Goal: Transaction & Acquisition: Purchase product/service

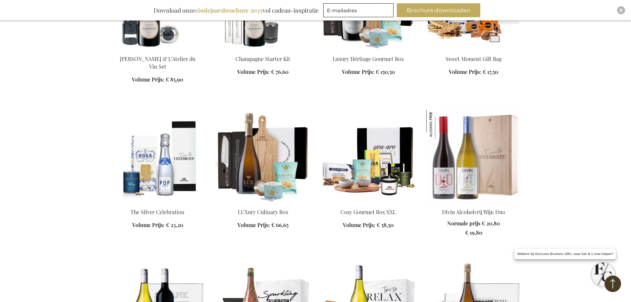
scroll to position [762, 0]
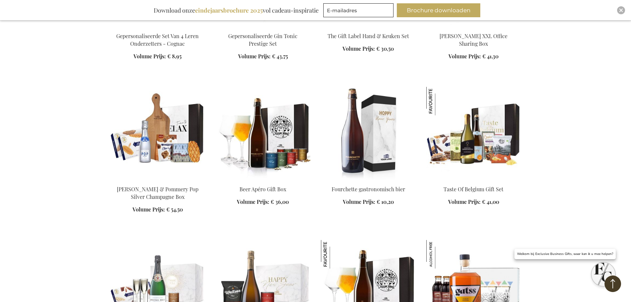
scroll to position [1160, 0]
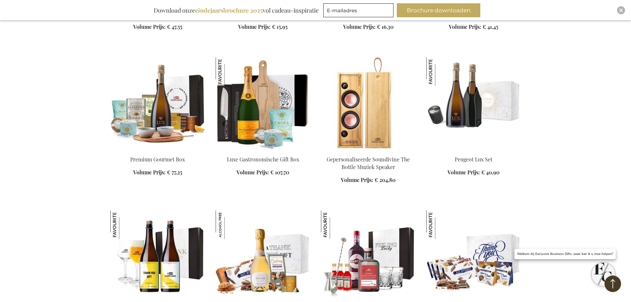
scroll to position [1491, 0]
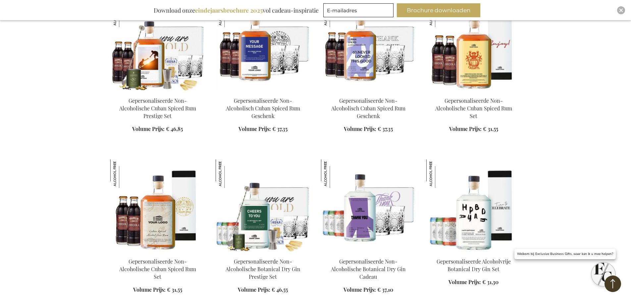
scroll to position [2453, 0]
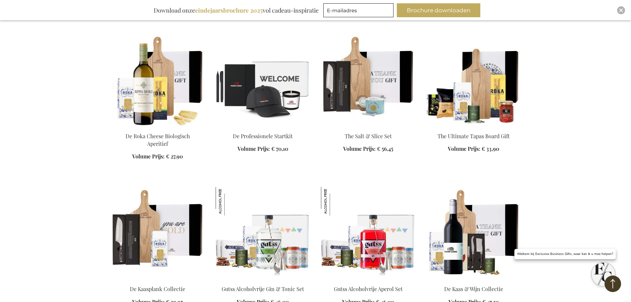
scroll to position [3182, 0]
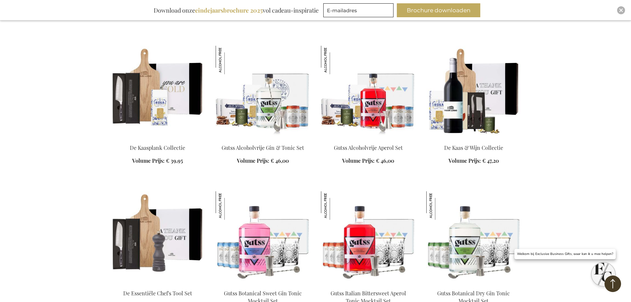
click at [266, 94] on img at bounding box center [263, 92] width 95 height 93
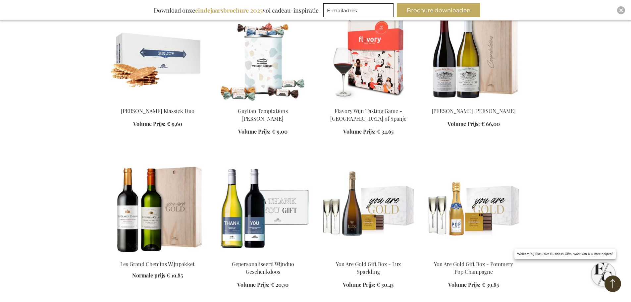
scroll to position [630, 0]
